Goal: Transaction & Acquisition: Download file/media

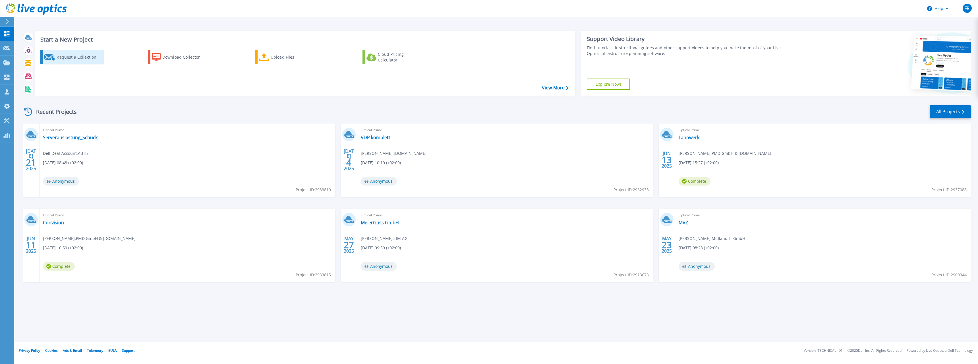
click at [77, 59] on div "Request a Collection" at bounding box center [80, 56] width 46 height 11
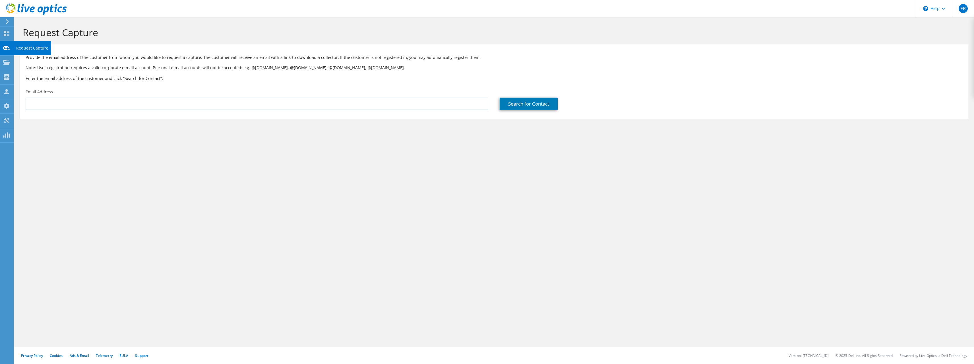
click at [6, 46] on use at bounding box center [6, 48] width 7 height 4
click at [5, 32] on use at bounding box center [6, 33] width 5 height 5
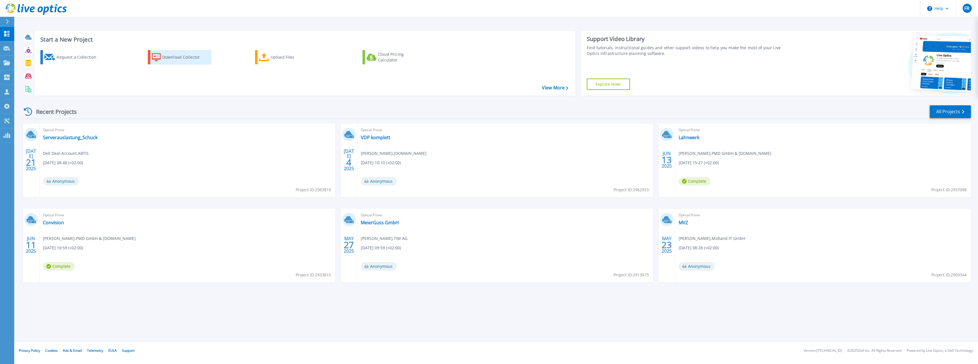
click at [184, 57] on div "Download Collector" at bounding box center [185, 56] width 46 height 11
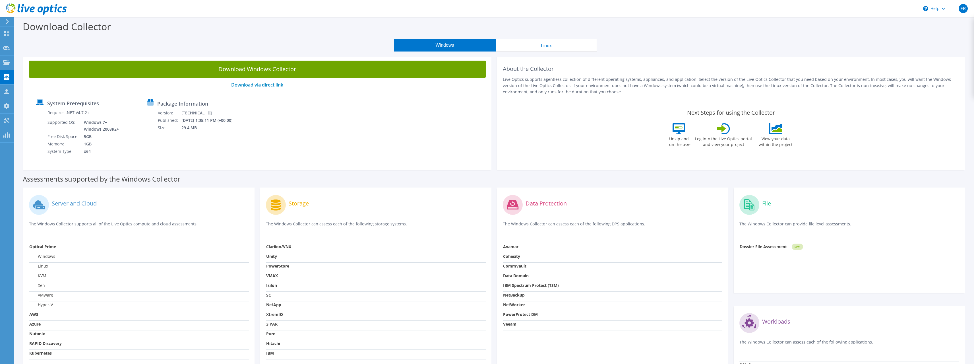
click at [256, 85] on link "Download via direct link" at bounding box center [257, 85] width 52 height 6
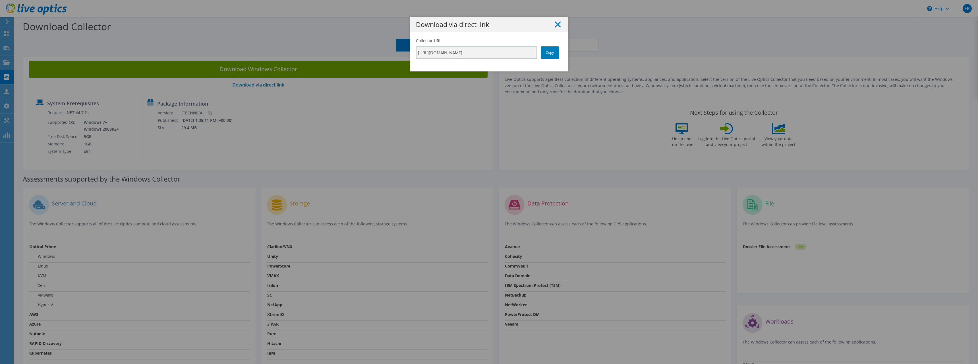
click at [555, 25] on line at bounding box center [558, 25] width 6 height 6
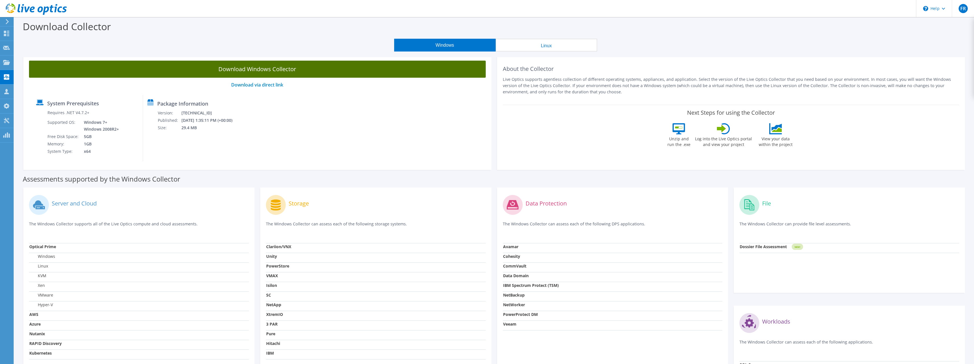
click at [272, 68] on link "Download Windows Collector" at bounding box center [257, 69] width 457 height 17
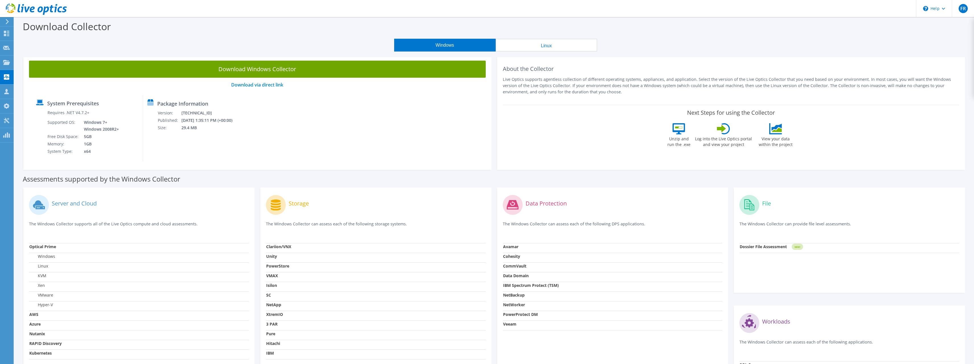
click at [816, 46] on div "Windows Linux" at bounding box center [495, 45] width 951 height 13
